Goal: Find specific page/section: Find specific page/section

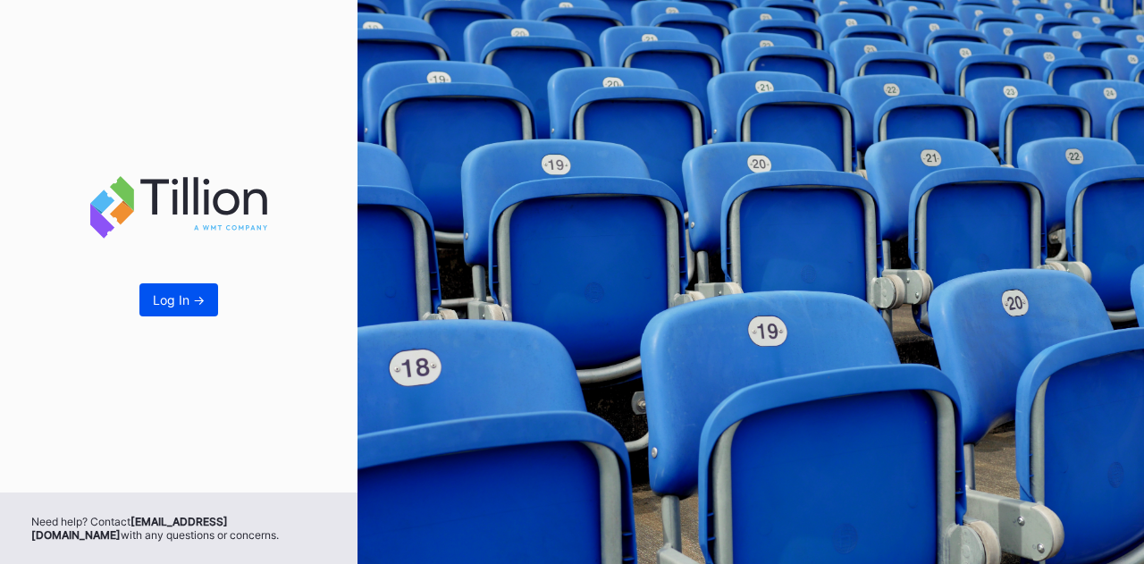
click at [162, 298] on div "Log In ->" at bounding box center [179, 299] width 52 height 15
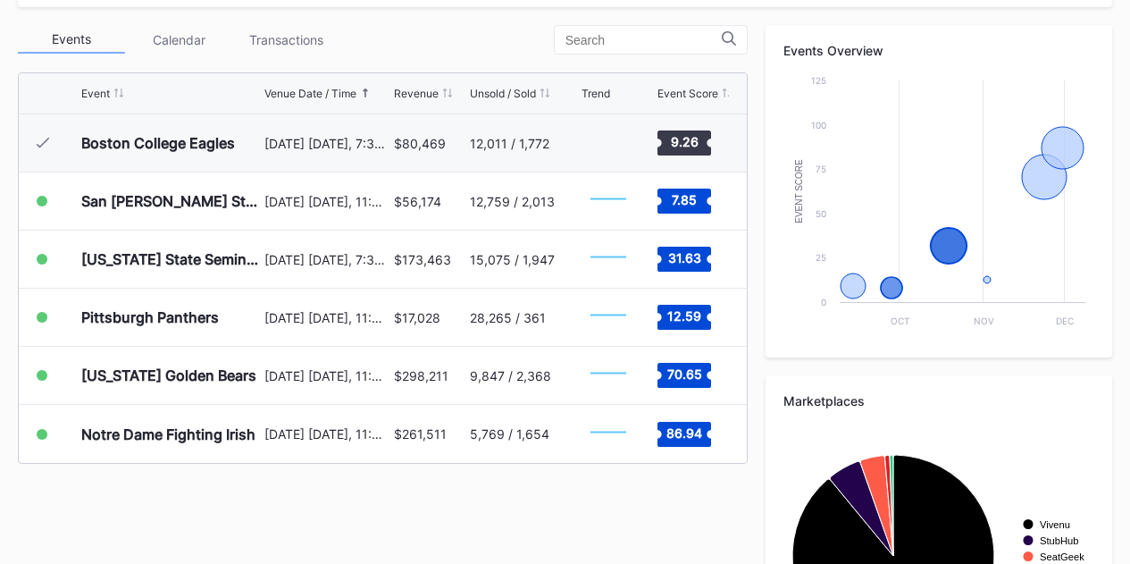
scroll to position [787, 0]
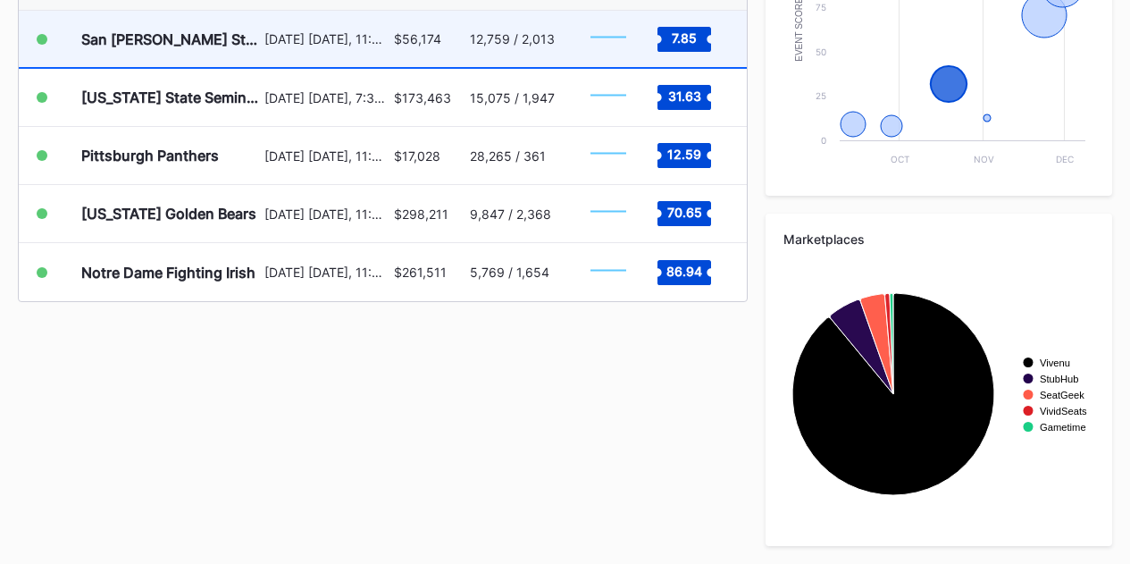
click at [160, 42] on div "San [PERSON_NAME] State Spartans" at bounding box center [170, 39] width 179 height 18
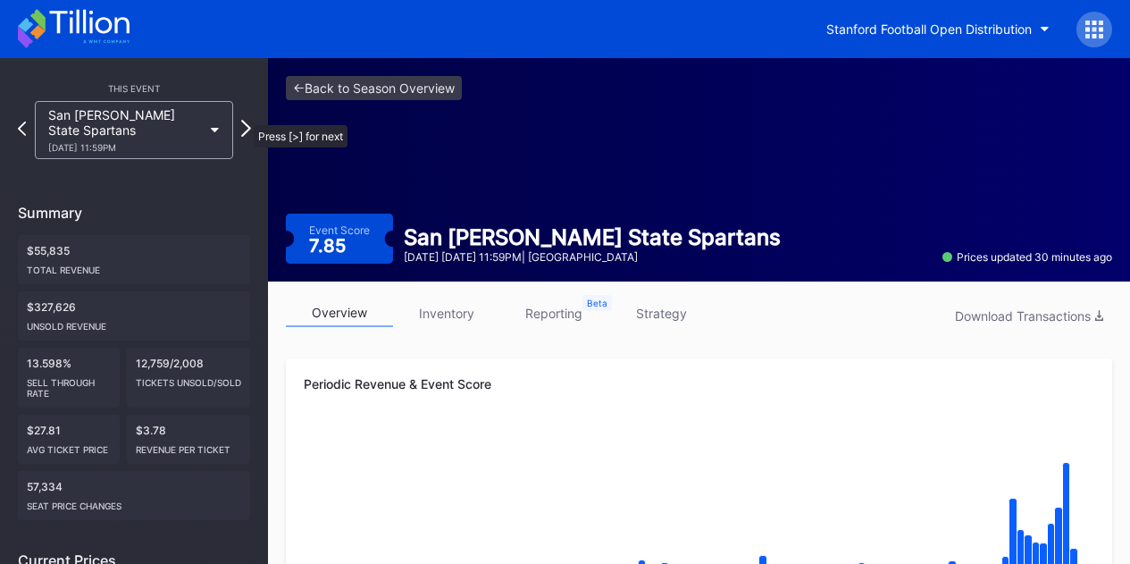
click at [245, 120] on icon at bounding box center [246, 128] width 10 height 17
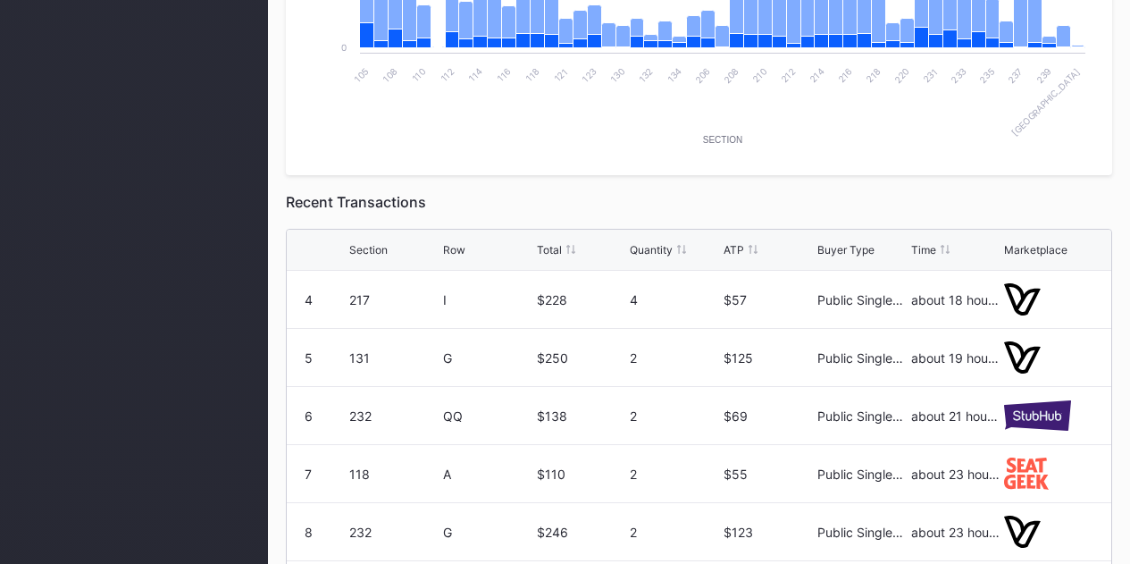
scroll to position [1158, 0]
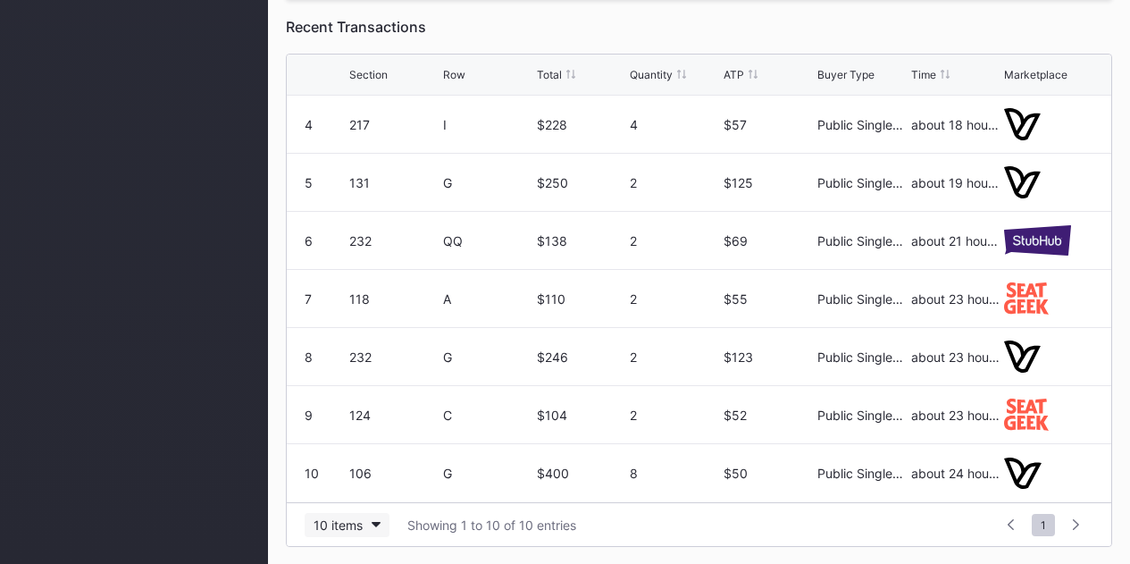
click at [360, 531] on div "10 items" at bounding box center [338, 524] width 49 height 15
click at [356, 477] on div "200 items" at bounding box center [347, 479] width 58 height 15
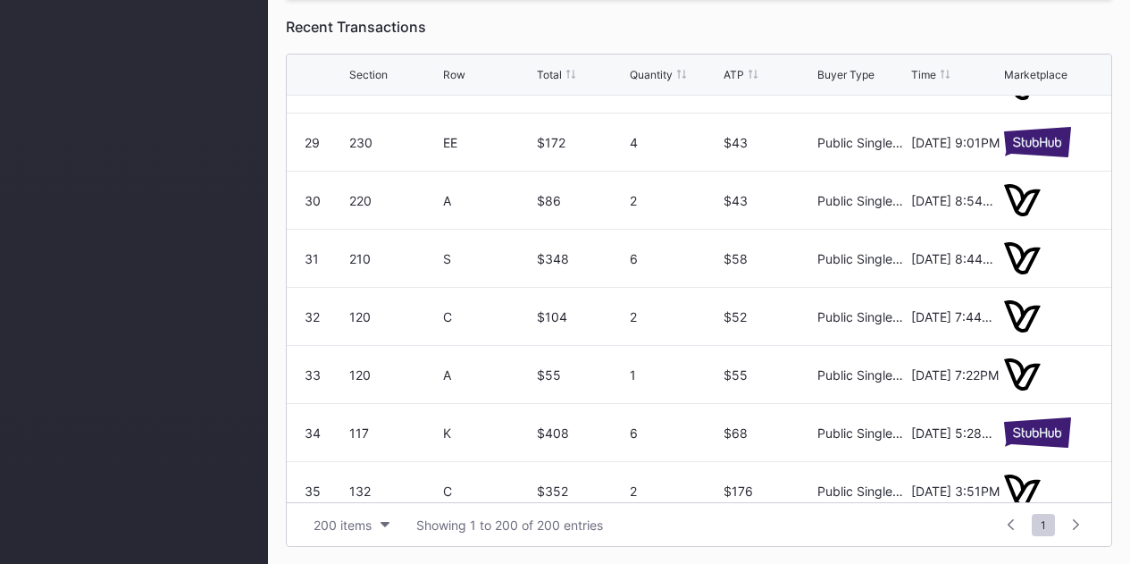
scroll to position [1787, 0]
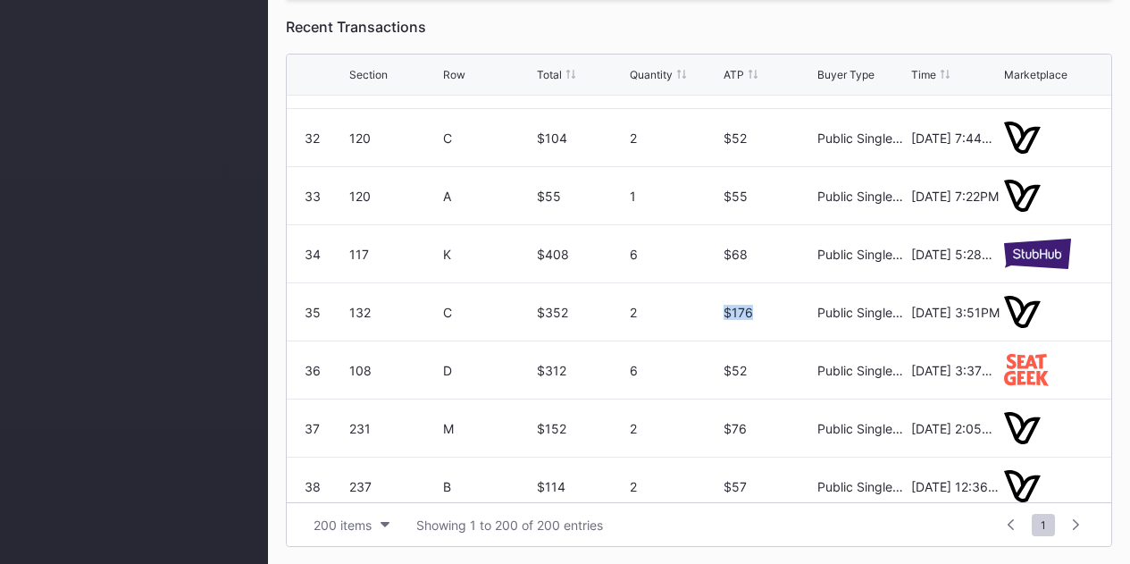
drag, startPoint x: 745, startPoint y: 309, endPoint x: 718, endPoint y: 309, distance: 26.8
click at [724, 309] on div "$176" at bounding box center [768, 312] width 89 height 15
click at [470, 309] on div "C" at bounding box center [487, 312] width 89 height 15
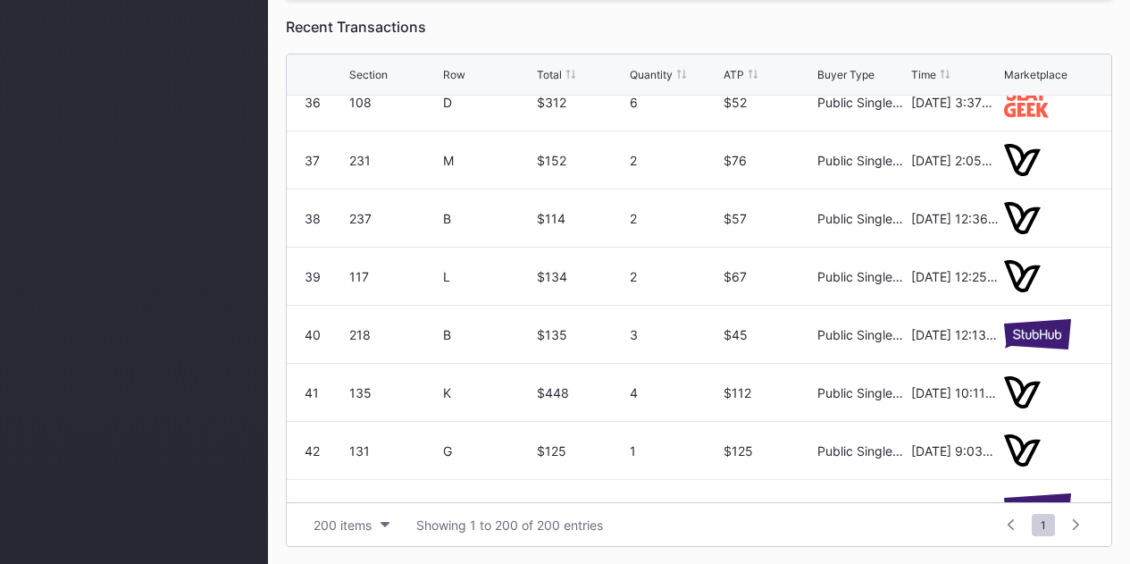
scroll to position [2234, 0]
